Goal: Task Accomplishment & Management: Complete application form

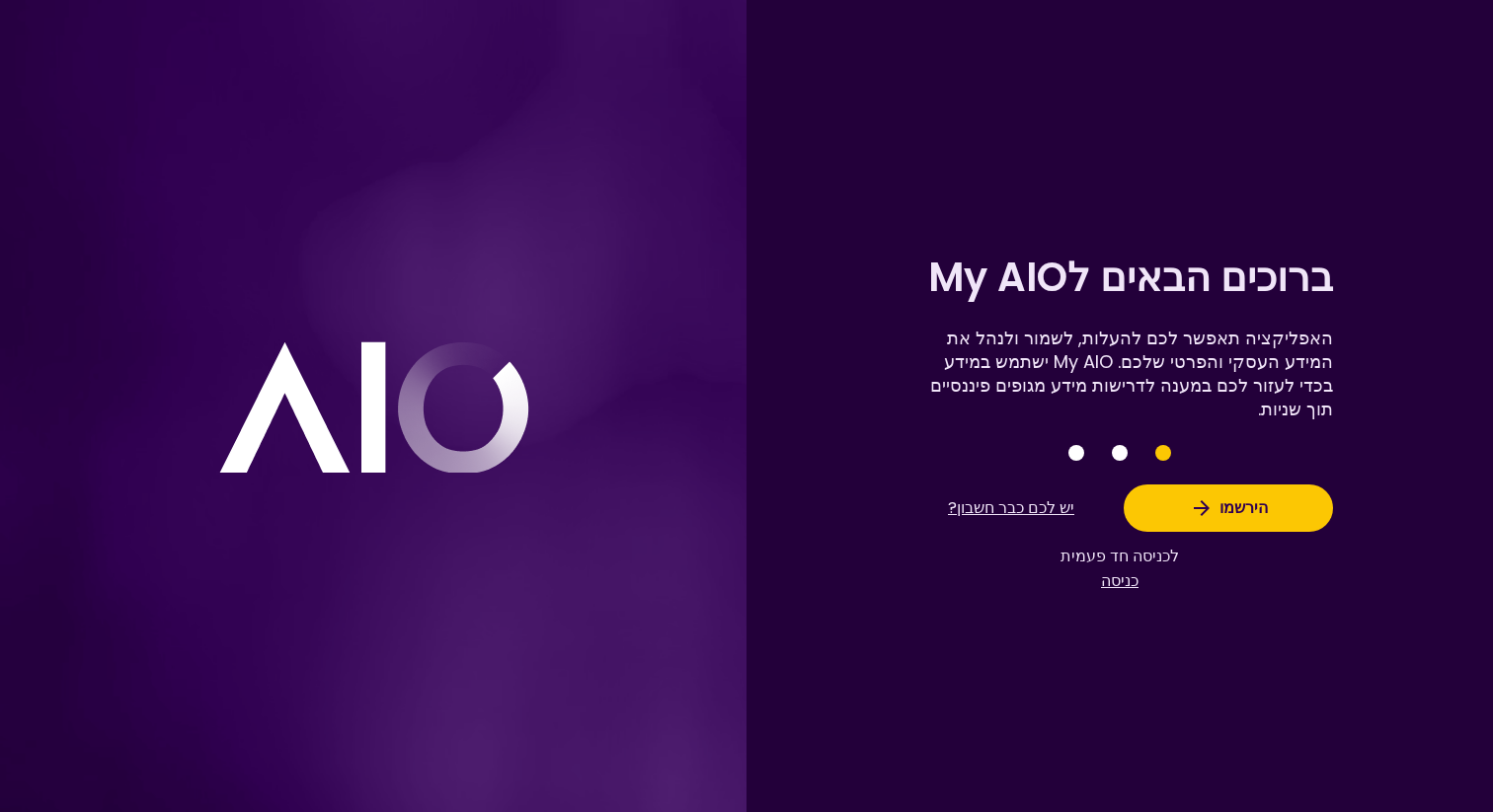
click at [1113, 594] on button "כניסה" at bounding box center [1120, 581] width 119 height 25
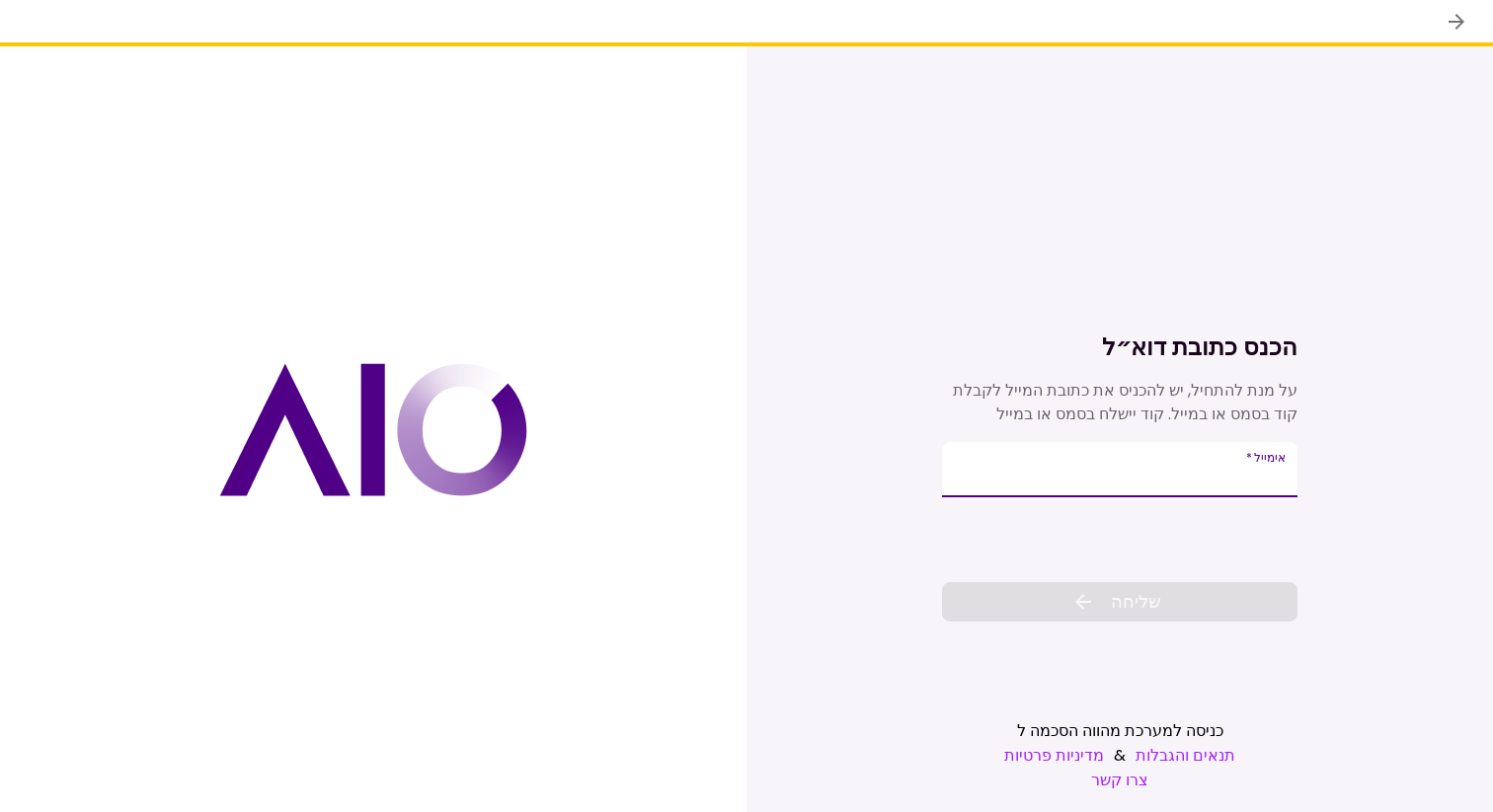
click at [1455, 22] on icon "back" at bounding box center [1456, 22] width 24 height 24
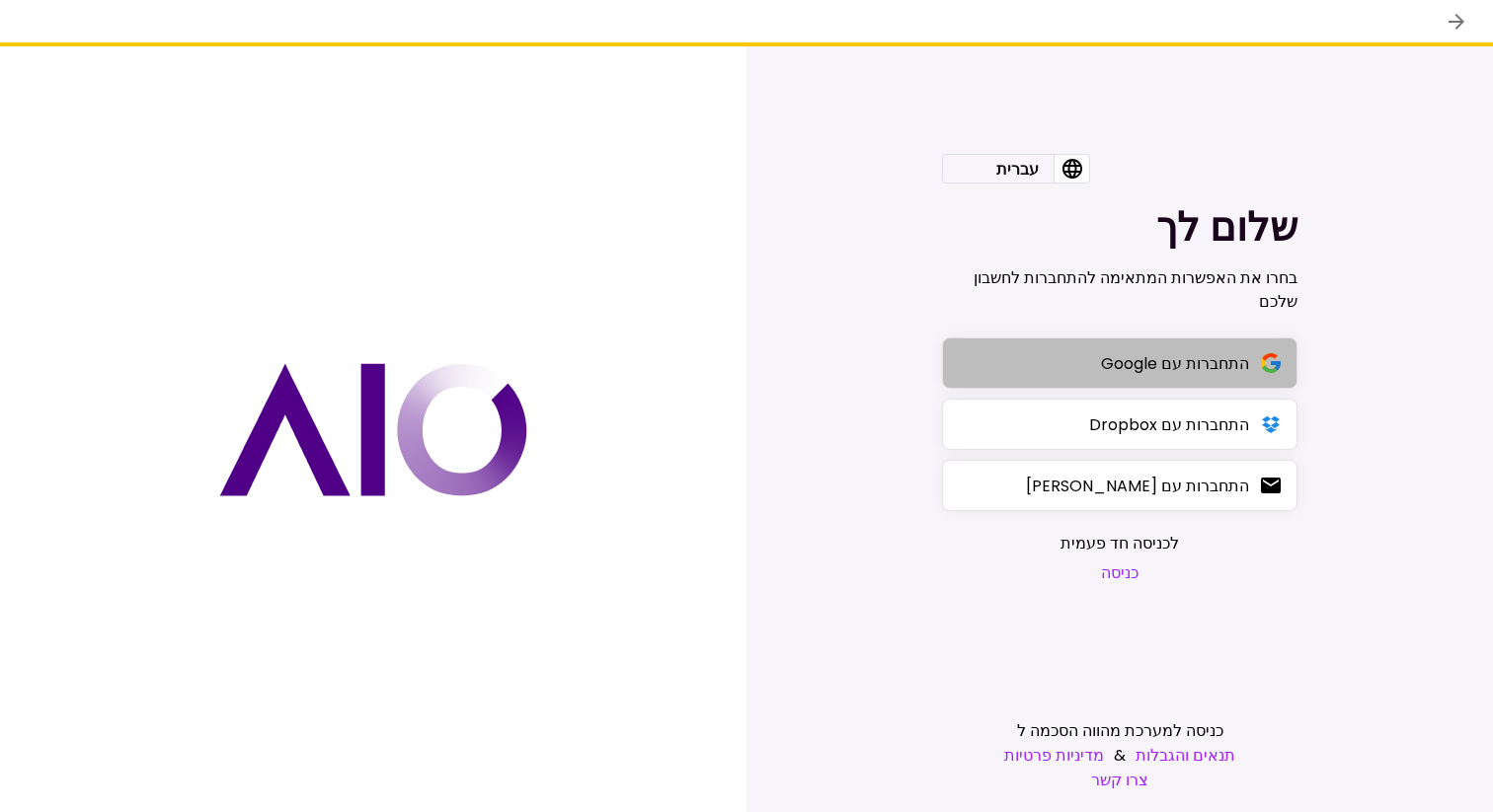
click at [1103, 385] on button "התחברות עם Google" at bounding box center [1120, 364] width 356 height 51
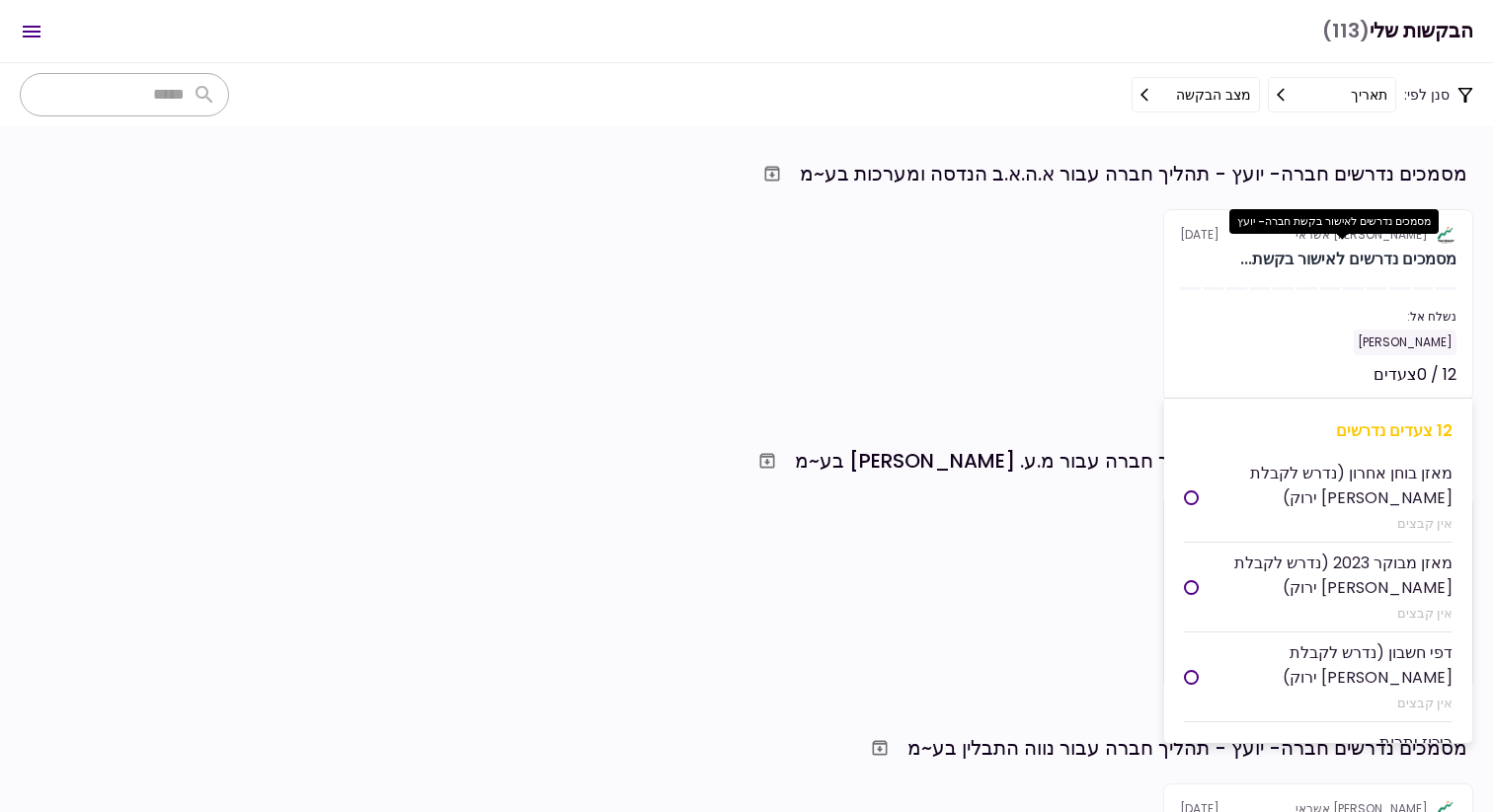
click at [1333, 261] on div "מסמכים נדרשים לאישור בקשת..." at bounding box center [1348, 260] width 216 height 24
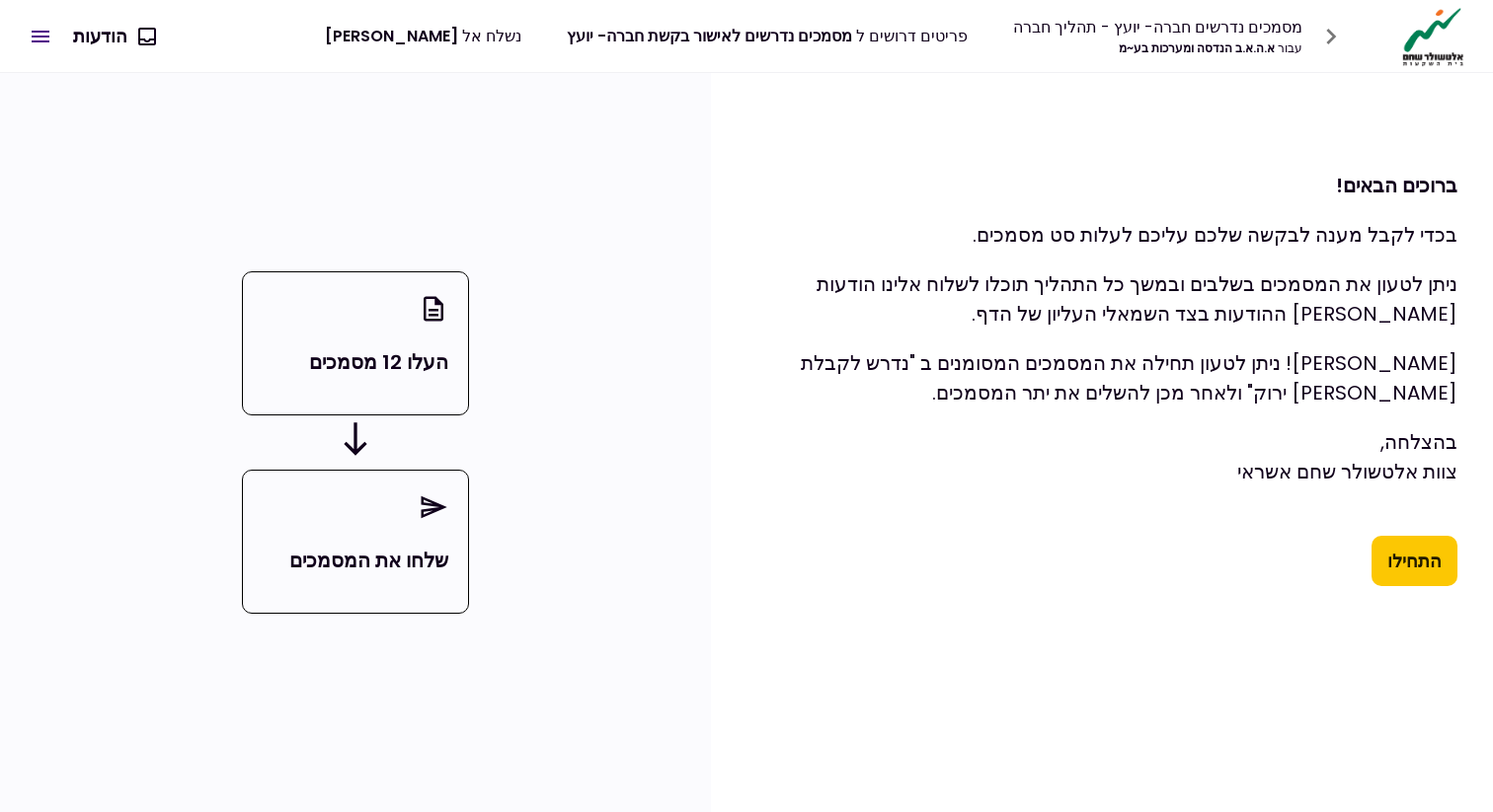
click at [1430, 548] on button "התחילו" at bounding box center [1414, 562] width 86 height 51
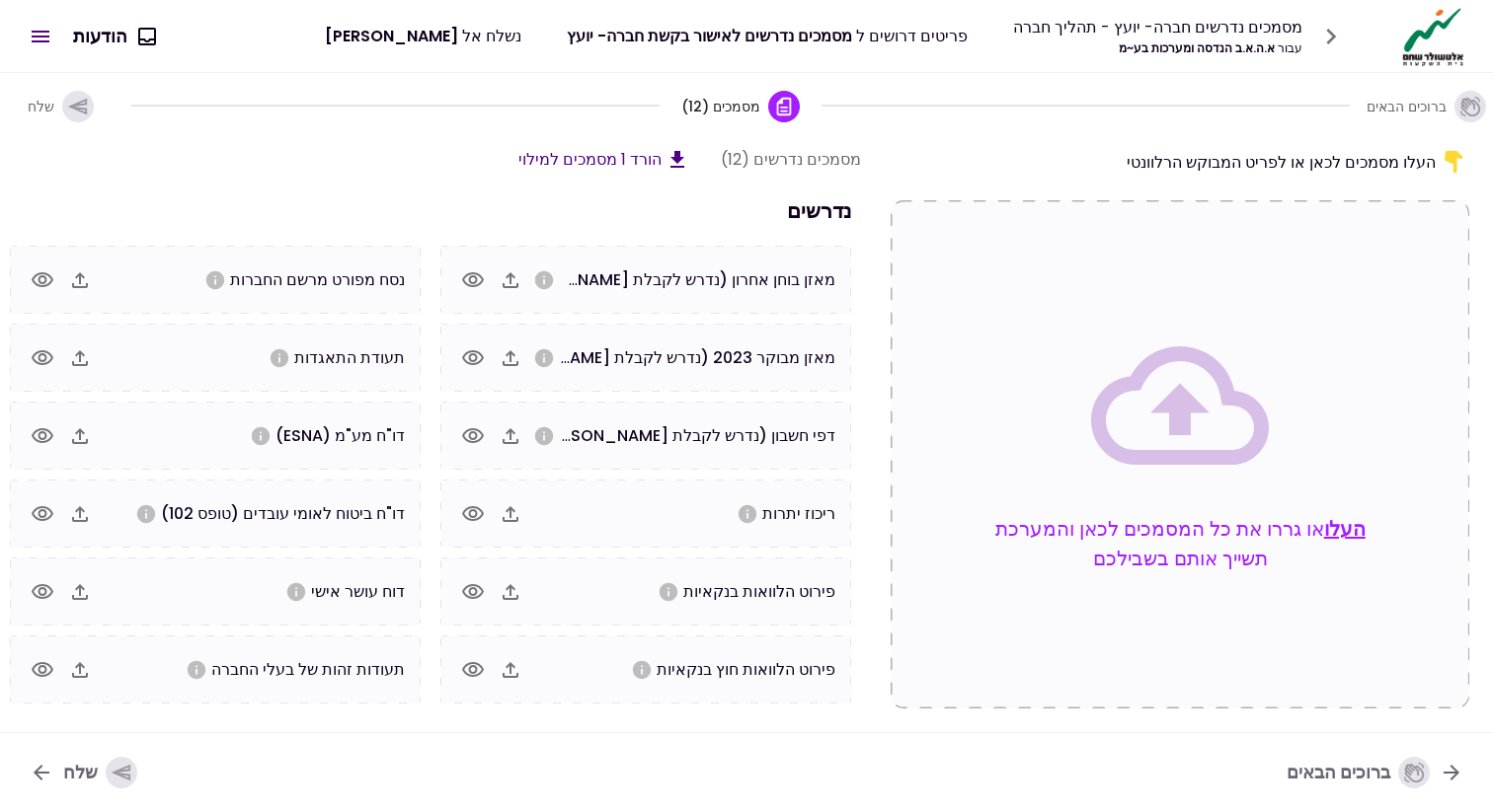
click at [1167, 400] on icon at bounding box center [1180, 406] width 178 height 119
click at [1349, 520] on button "העלו" at bounding box center [1345, 529] width 41 height 30
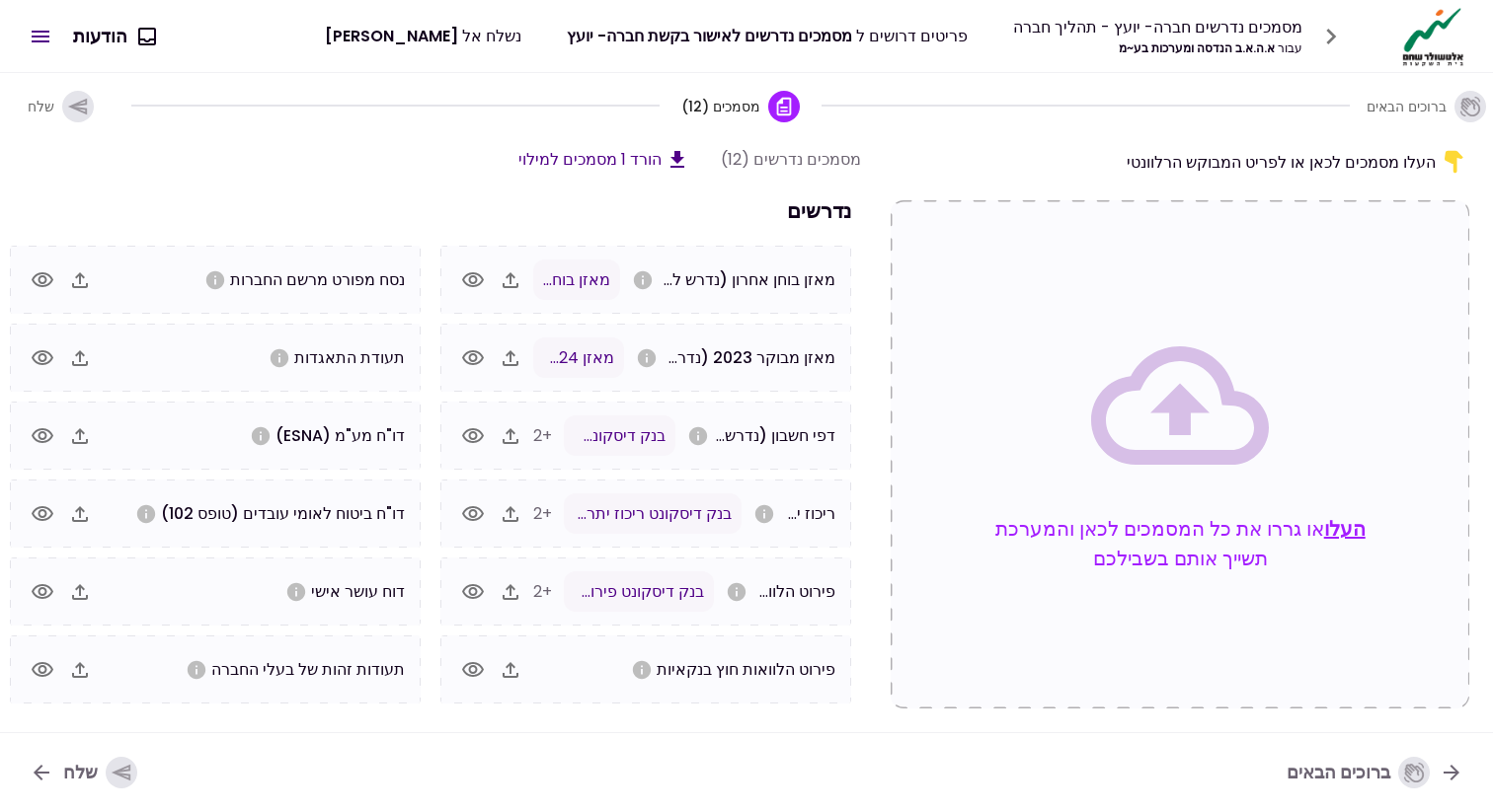
click at [61, 774] on button "שלח" at bounding box center [83, 772] width 139 height 51
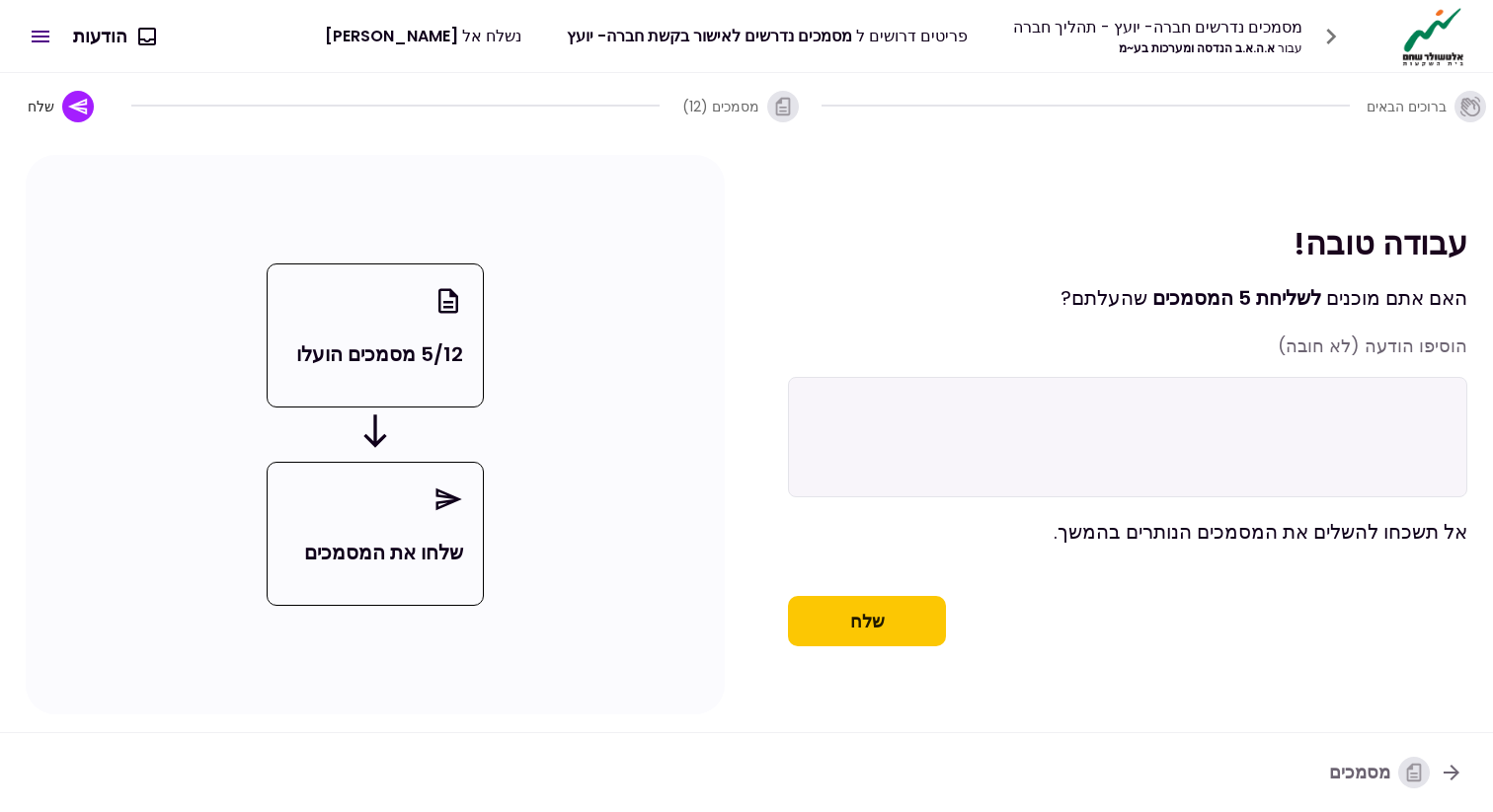
click at [873, 648] on button "שלח" at bounding box center [867, 622] width 158 height 51
